Goal: Transaction & Acquisition: Book appointment/travel/reservation

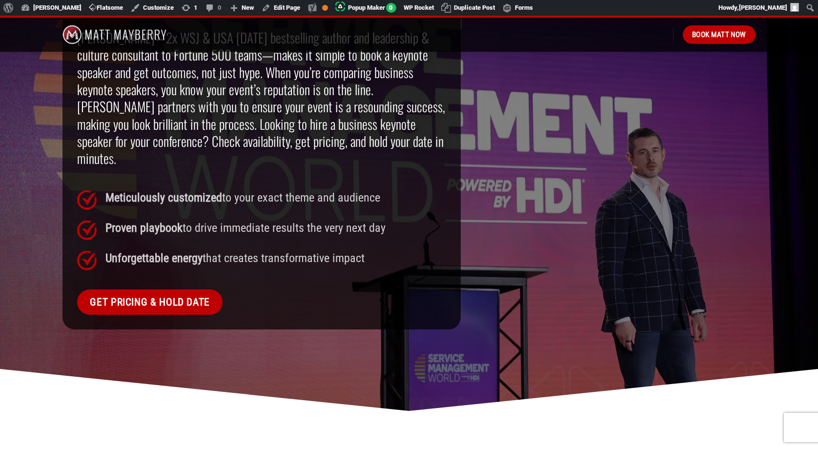
scroll to position [686, 0]
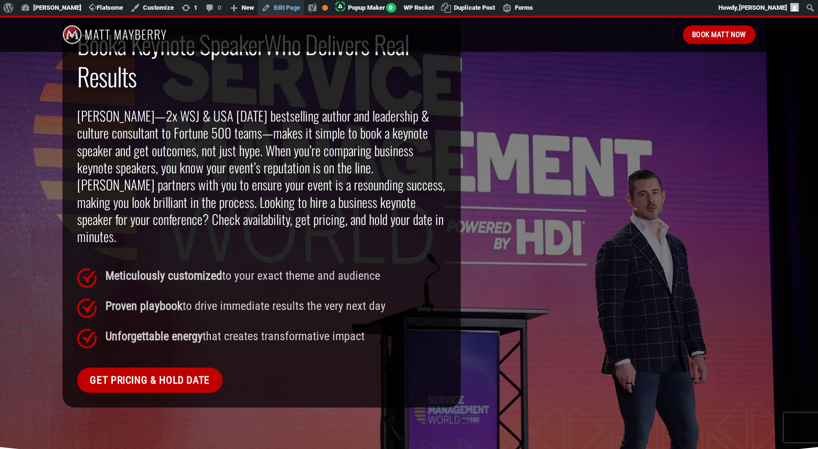
click at [287, 8] on link "Edit Page" at bounding box center [281, 8] width 46 height 16
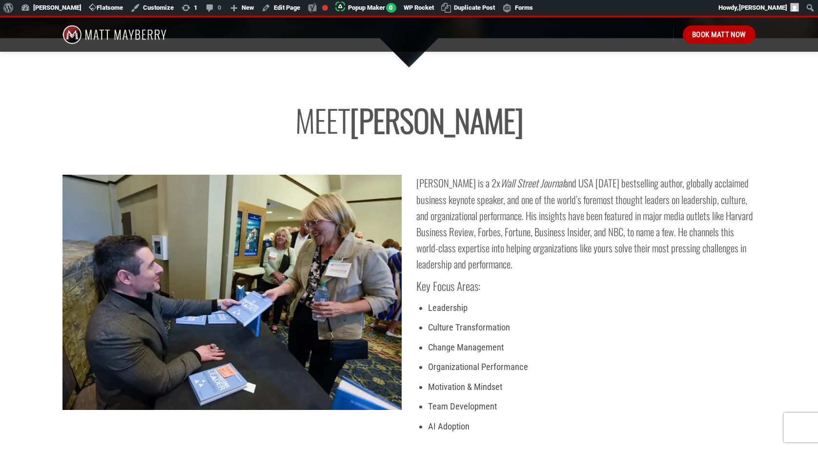
scroll to position [2276, 0]
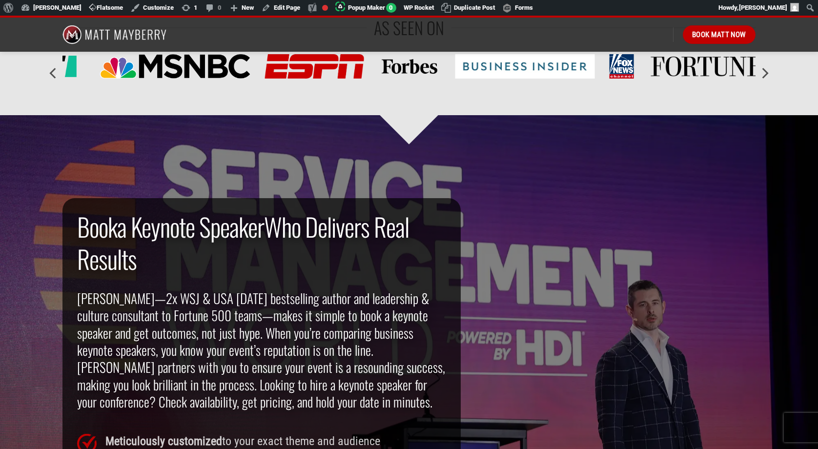
scroll to position [552, 0]
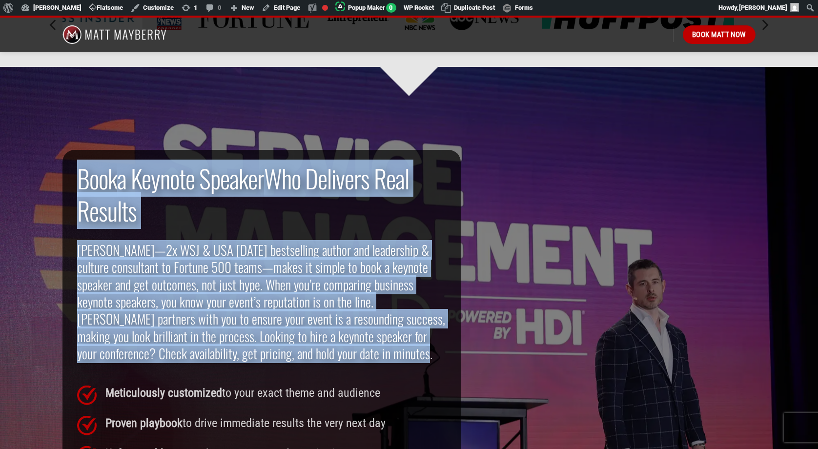
drag, startPoint x: 325, startPoint y: 356, endPoint x: 78, endPoint y: 181, distance: 302.9
click at [78, 181] on div "Book a Keynote Speaker Who Delivers Real Results Matt Mayberry—2x WSJ & USA Tod…" at bounding box center [261, 273] width 369 height 222
copy div "Book a Keynote Speaker Who Delivers Real Results Matt Mayberry—2x WSJ & USA Tod…"
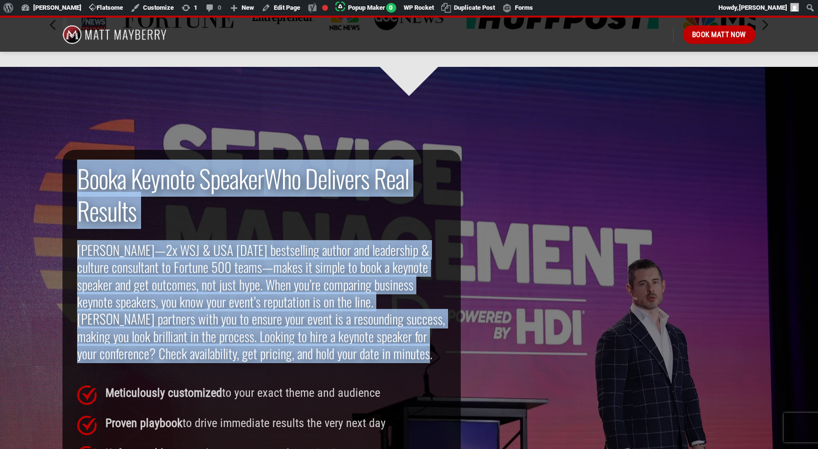
click at [326, 217] on h2 "Book a Keynote Speaker Who Delivers Real Results" at bounding box center [261, 194] width 369 height 65
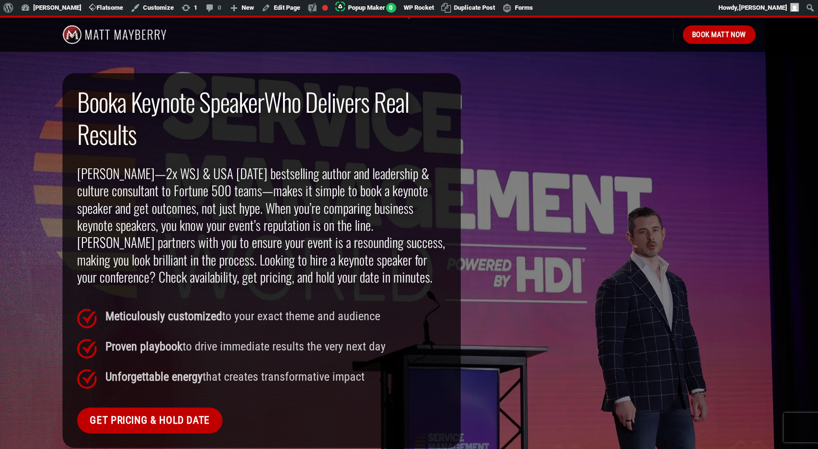
scroll to position [633, 0]
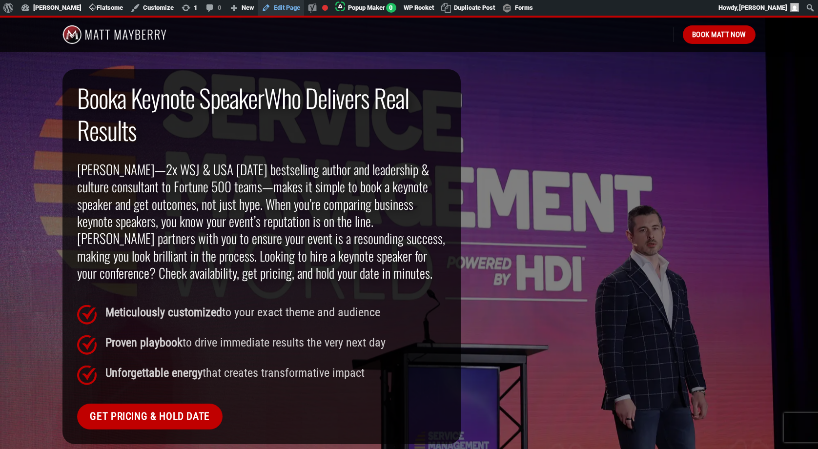
click at [286, 11] on link "Edit Page" at bounding box center [281, 8] width 46 height 16
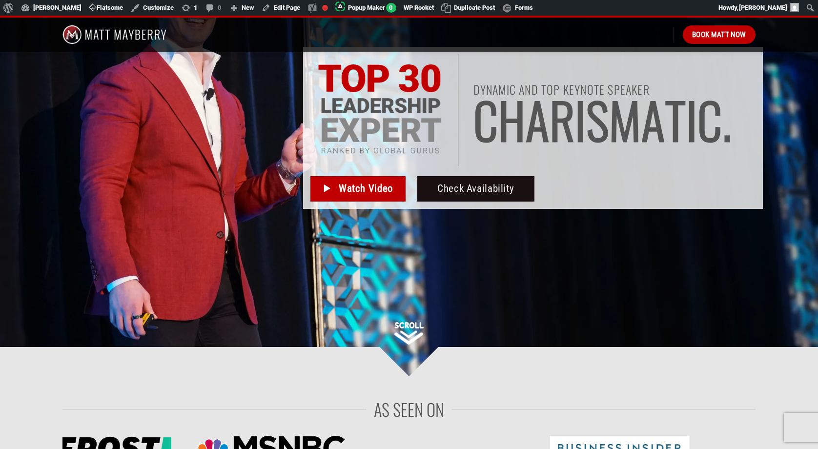
scroll to position [166, 0]
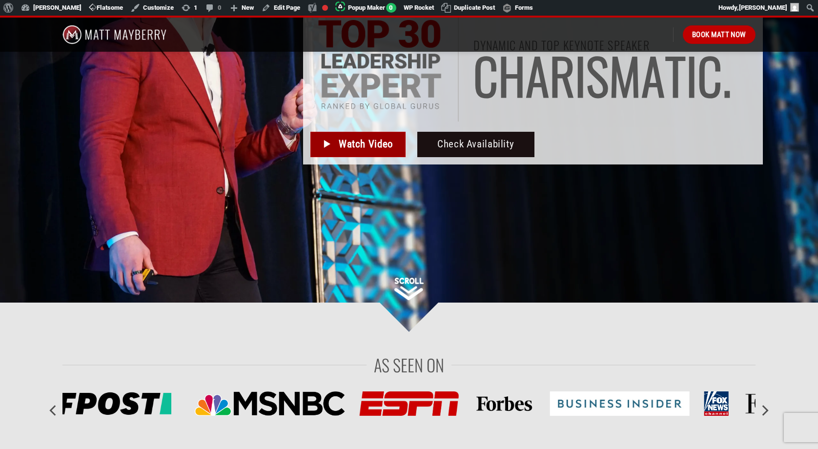
click at [363, 144] on span "Watch Video" at bounding box center [366, 144] width 54 height 16
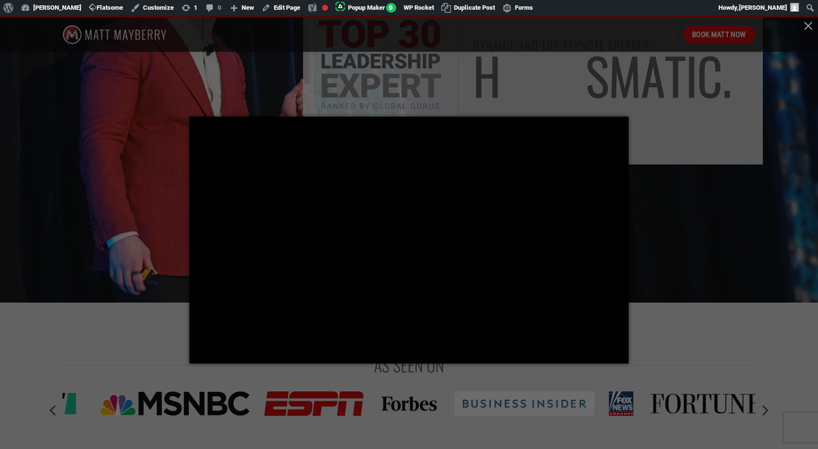
click at [571, 75] on div at bounding box center [409, 224] width 818 height 449
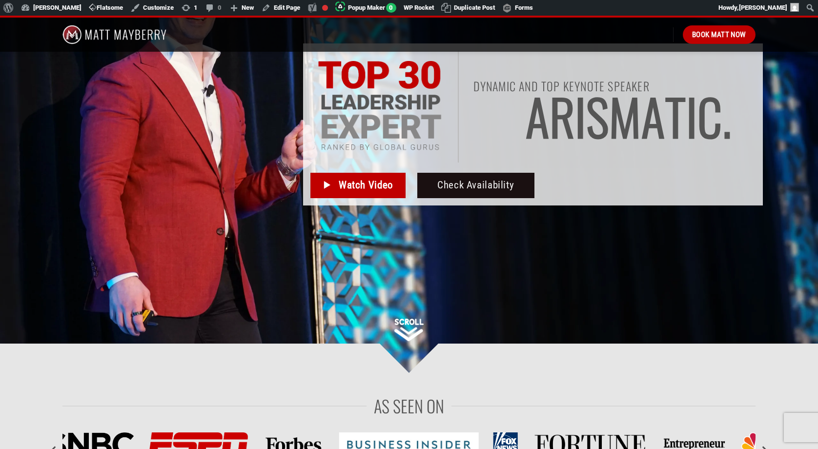
scroll to position [109, 0]
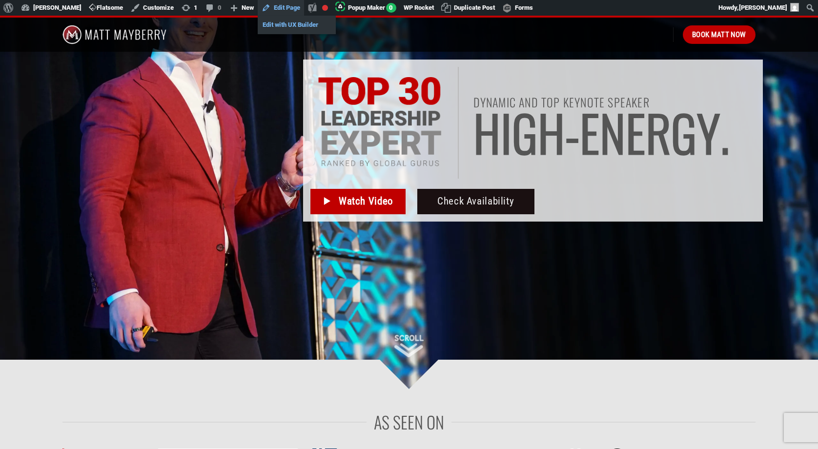
click at [284, 26] on link "Edit with UX Builder" at bounding box center [297, 25] width 78 height 13
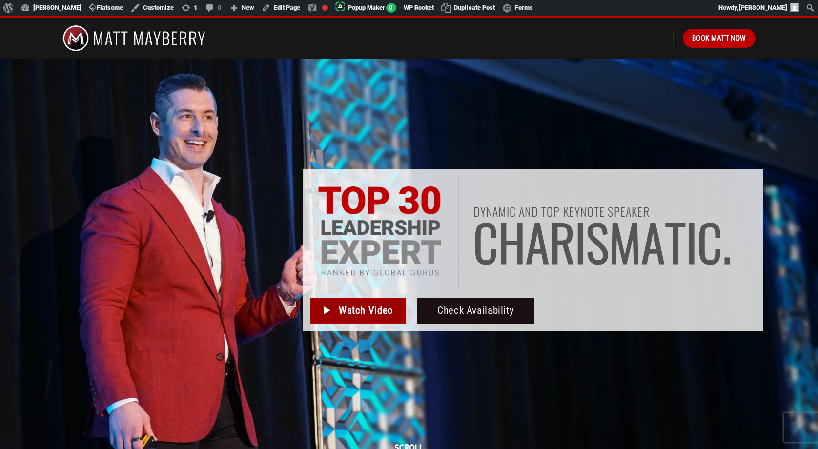
click at [360, 308] on span "Watch Video" at bounding box center [366, 311] width 54 height 16
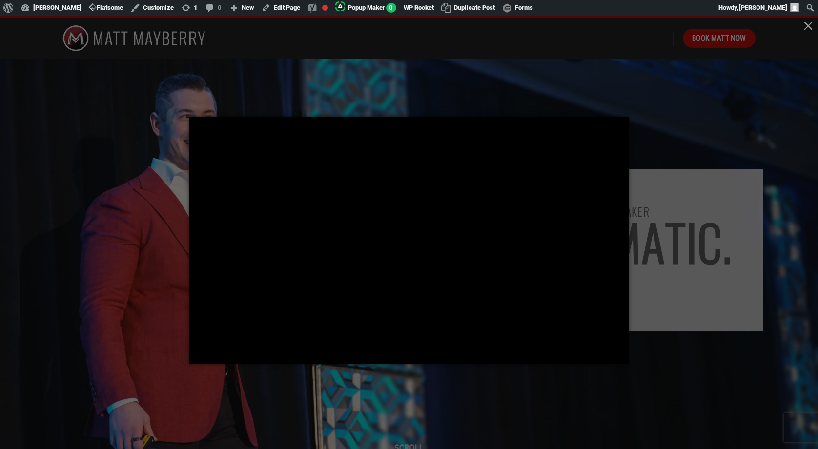
click at [383, 96] on div at bounding box center [409, 224] width 818 height 449
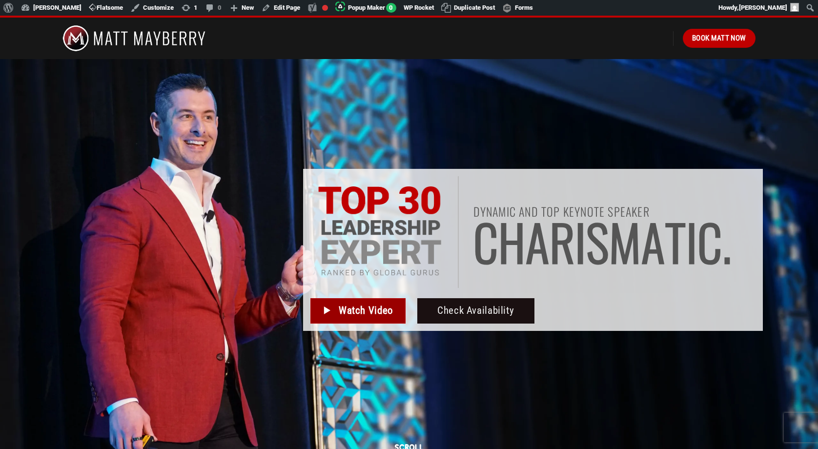
click at [352, 311] on span "Watch Video" at bounding box center [366, 311] width 54 height 16
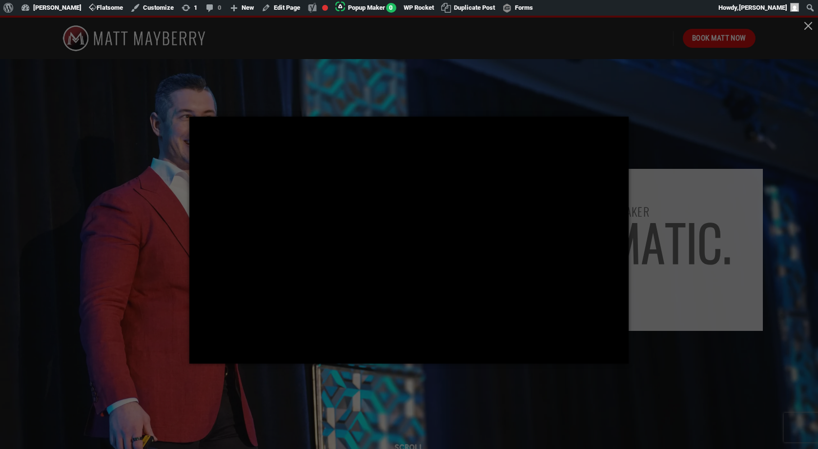
click at [317, 83] on div at bounding box center [409, 224] width 818 height 449
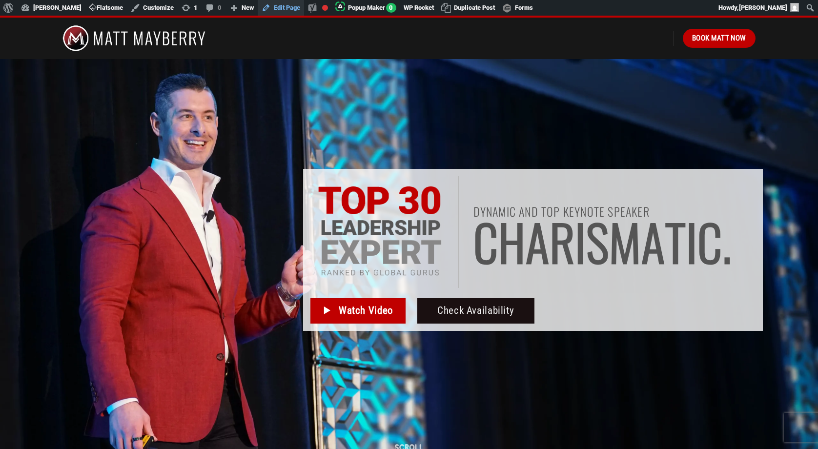
click at [284, 5] on link "Edit Page" at bounding box center [281, 8] width 46 height 16
click at [352, 312] on span "Watch Video" at bounding box center [366, 311] width 54 height 16
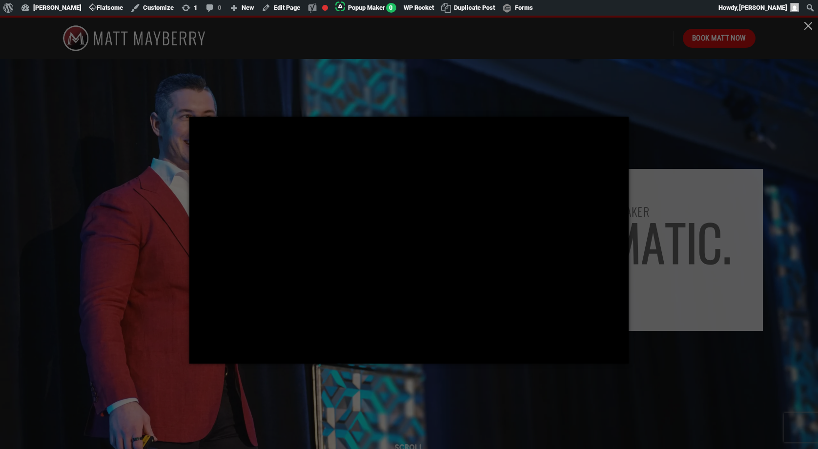
click at [161, 203] on div at bounding box center [409, 224] width 818 height 449
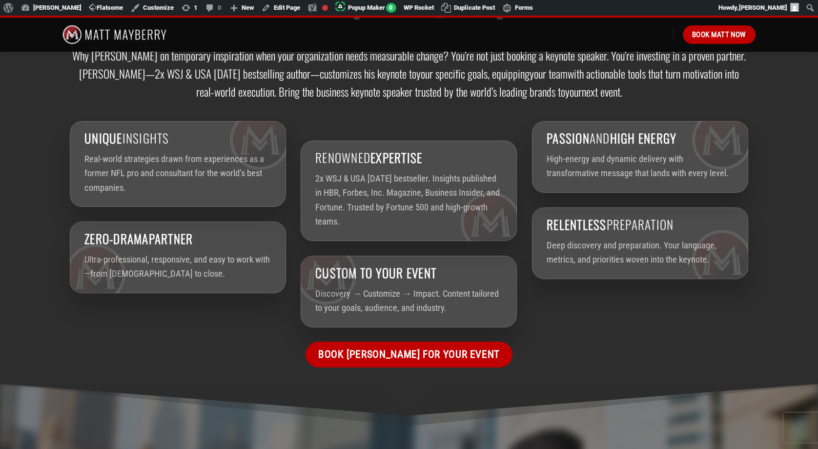
scroll to position [1505, 0]
